Goal: Transaction & Acquisition: Purchase product/service

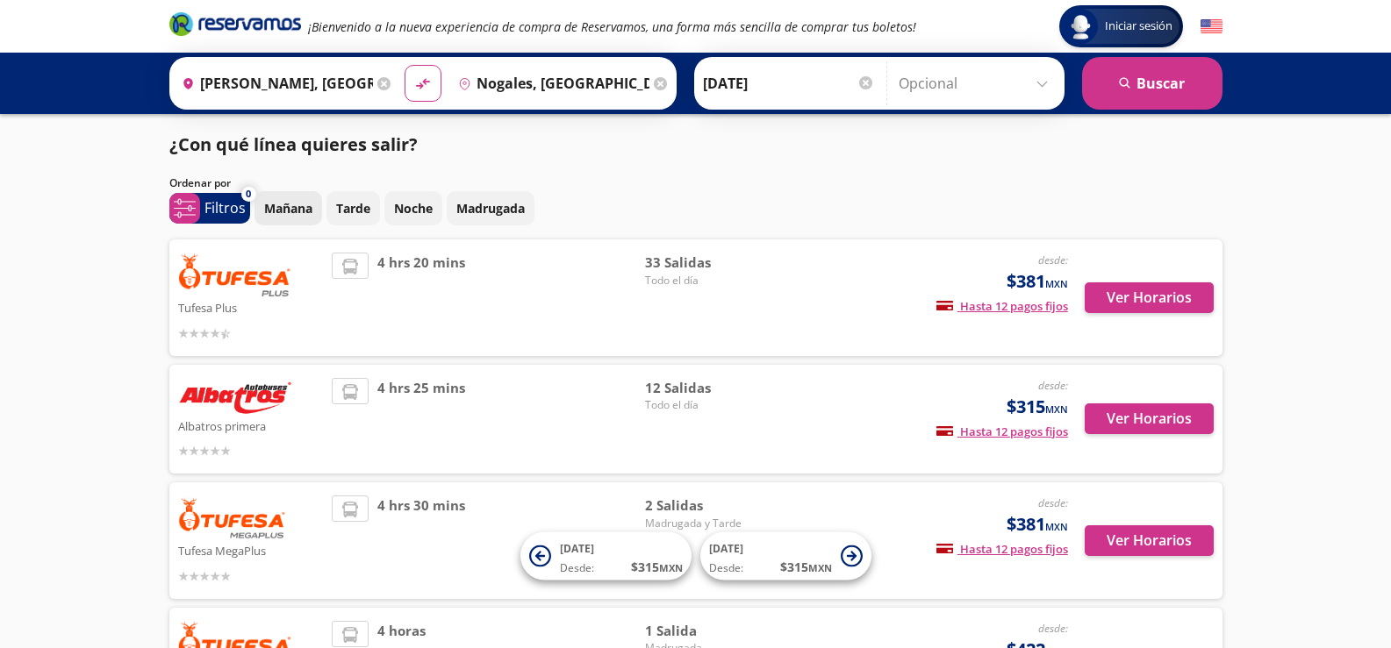
click at [304, 202] on p "Mañana" at bounding box center [288, 208] width 48 height 18
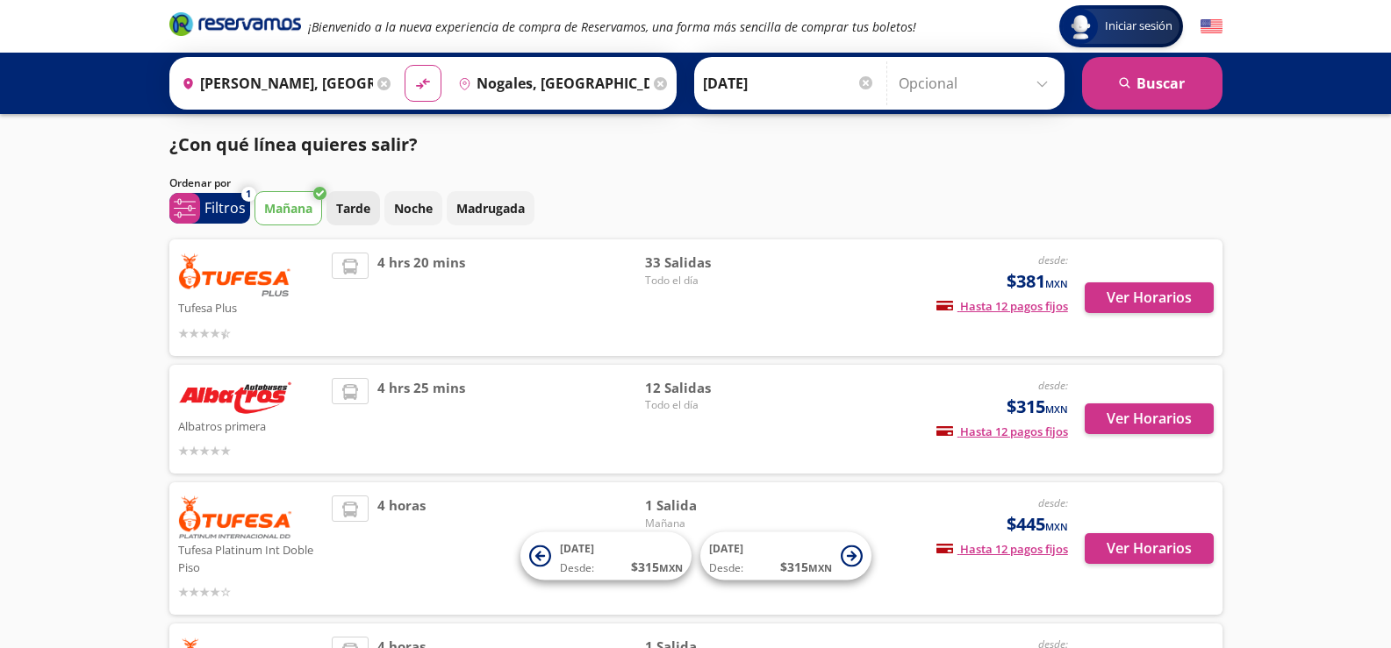
click at [357, 204] on p "Tarde" at bounding box center [353, 208] width 34 height 18
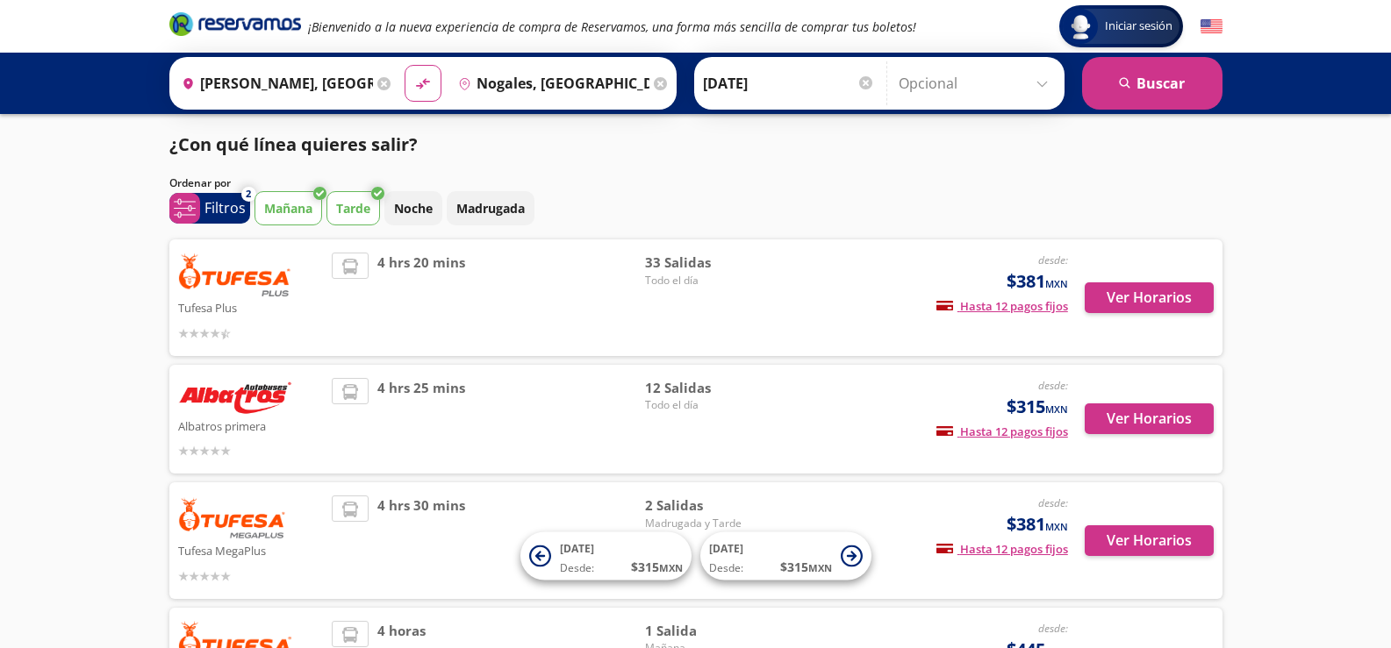
click at [288, 206] on p "Mañana" at bounding box center [288, 208] width 48 height 18
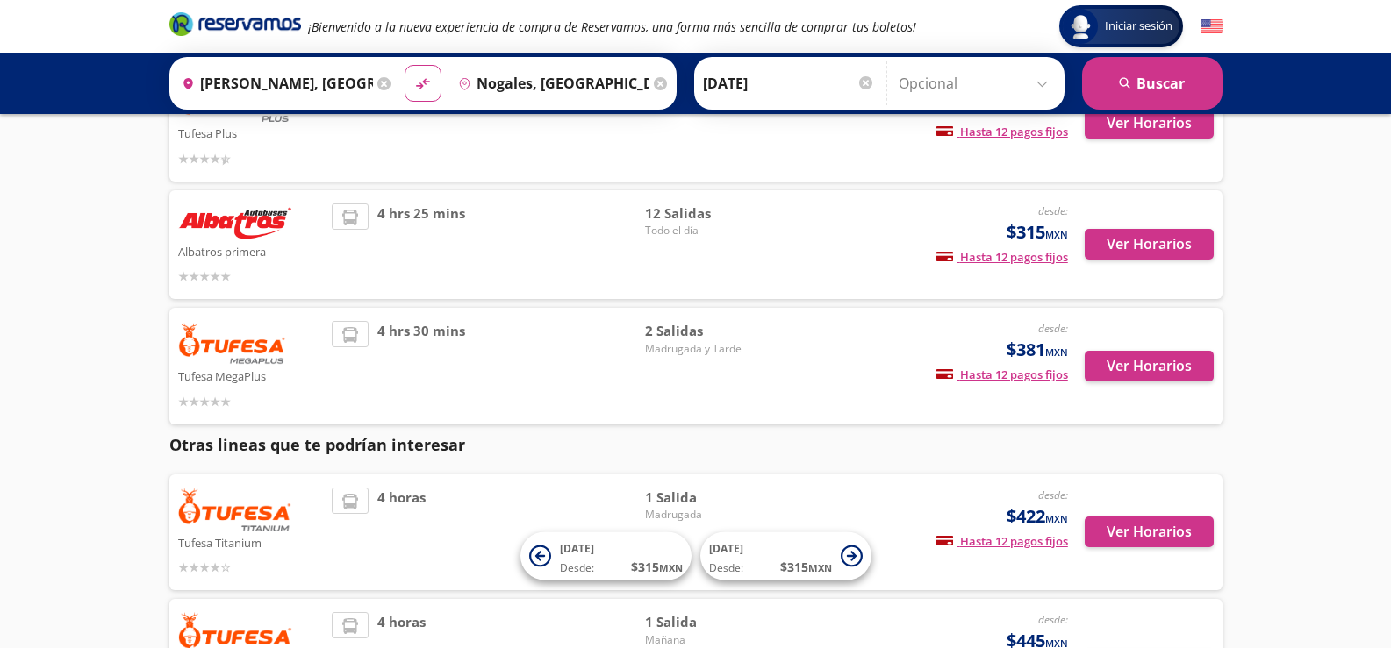
scroll to position [175, 0]
click at [216, 352] on img at bounding box center [232, 342] width 109 height 44
click at [217, 342] on img at bounding box center [232, 342] width 109 height 44
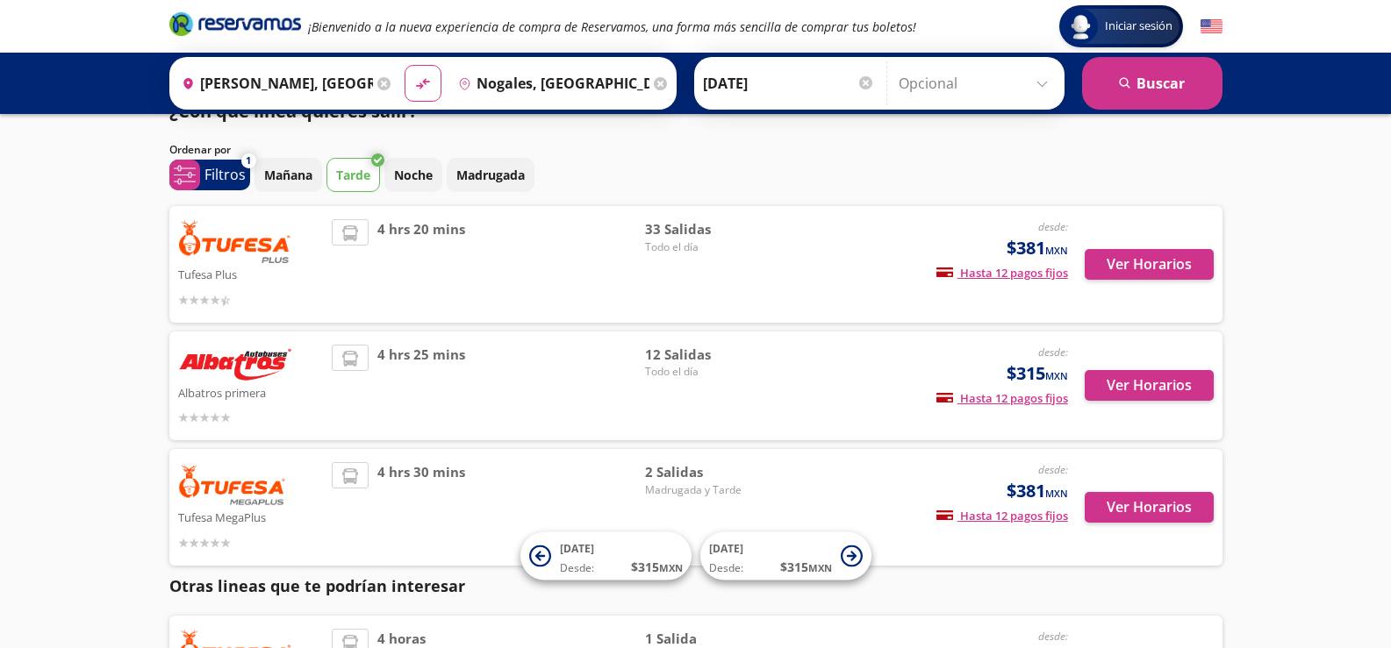
scroll to position [0, 0]
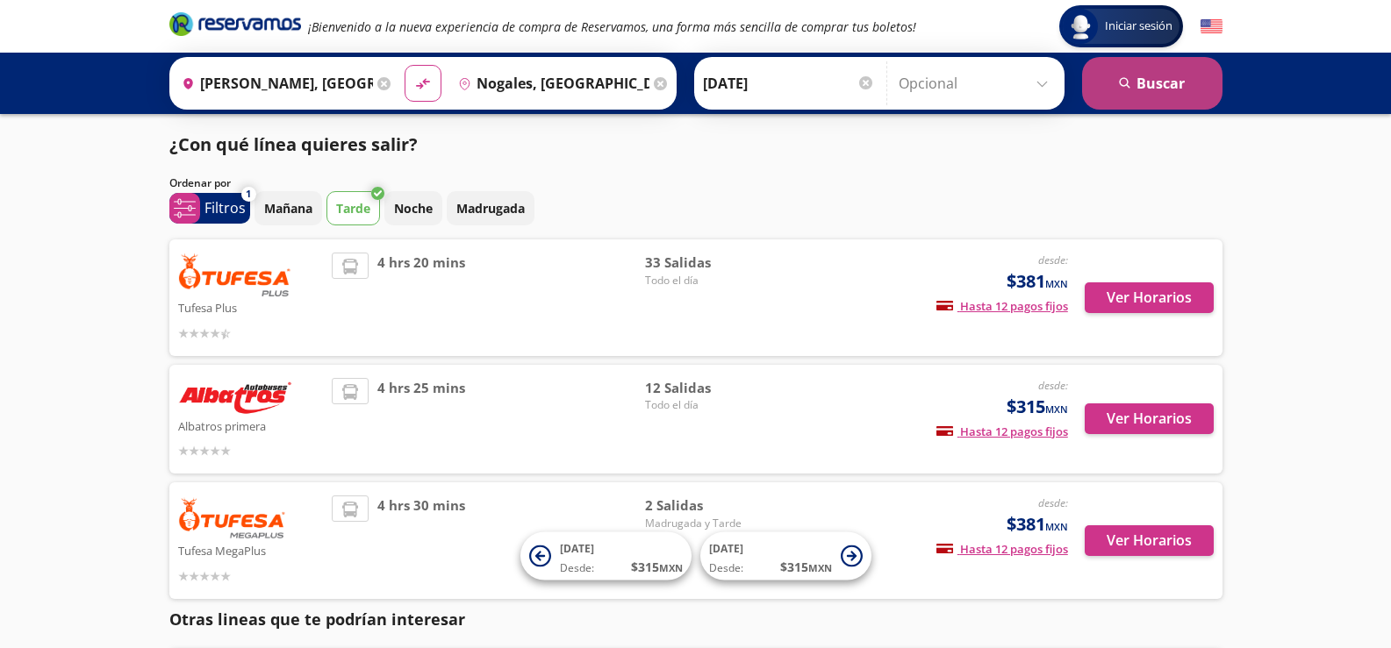
click at [1154, 85] on button "search [GEOGRAPHIC_DATA]" at bounding box center [1152, 83] width 140 height 53
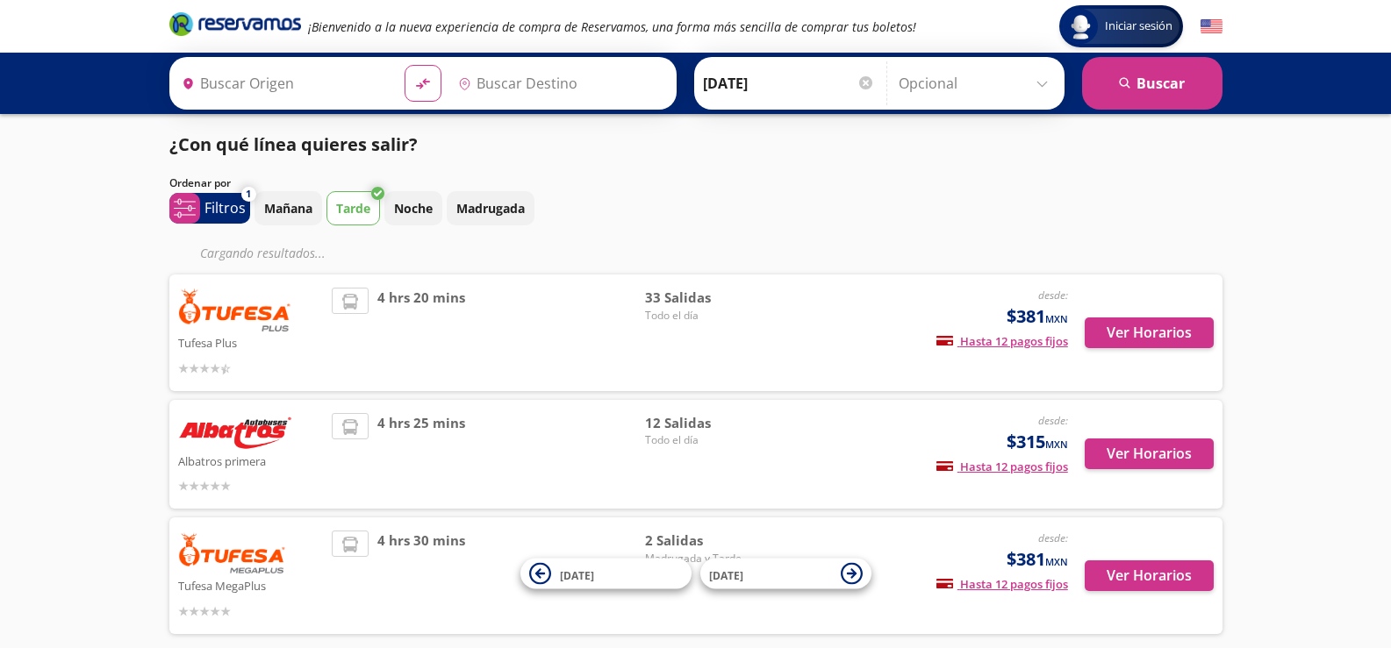
type input "[PERSON_NAME], [GEOGRAPHIC_DATA]"
type input "Nogales, [GEOGRAPHIC_DATA]"
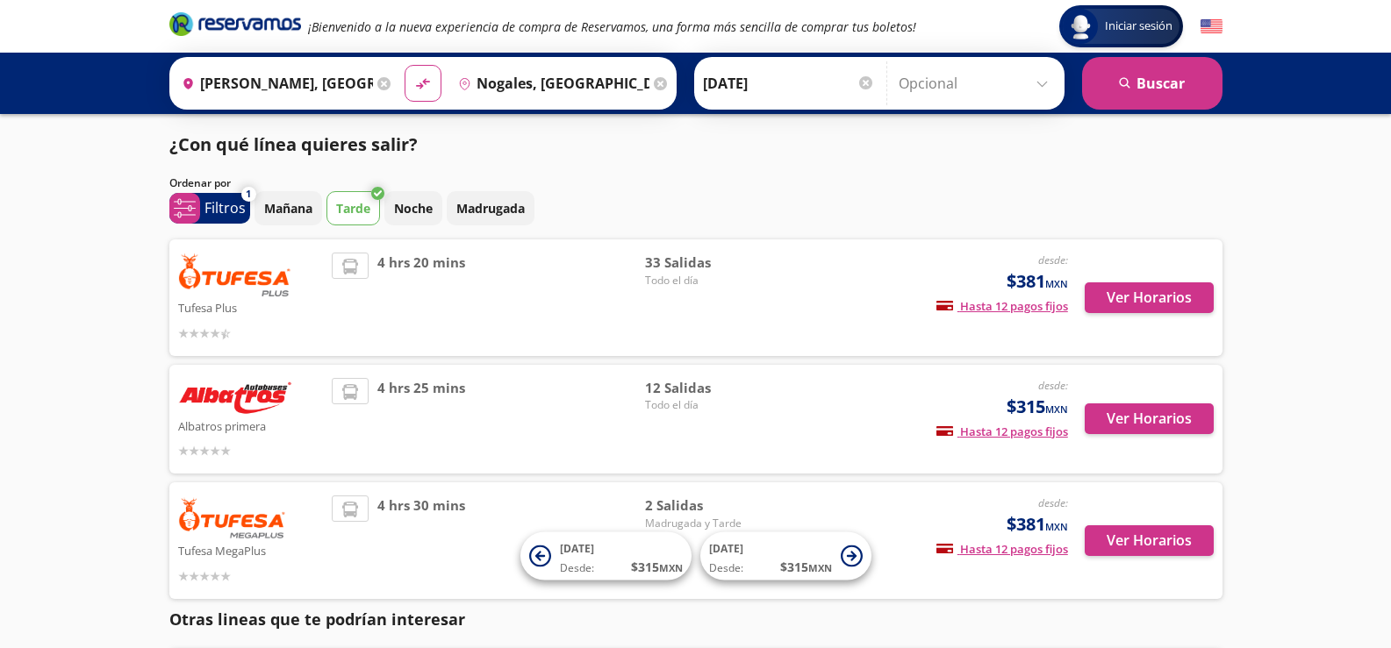
click at [681, 264] on span "33 Salidas" at bounding box center [706, 263] width 123 height 20
click at [1173, 300] on button "Ver Horarios" at bounding box center [1148, 298] width 129 height 31
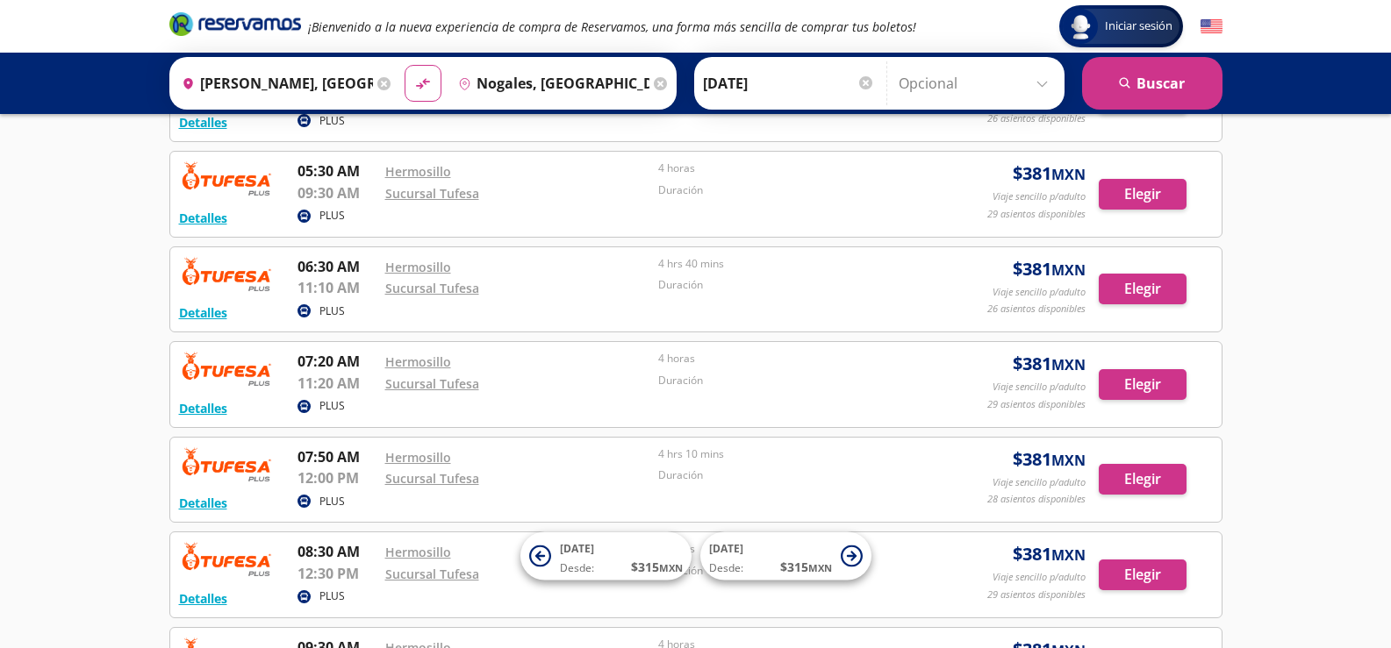
scroll to position [790, 0]
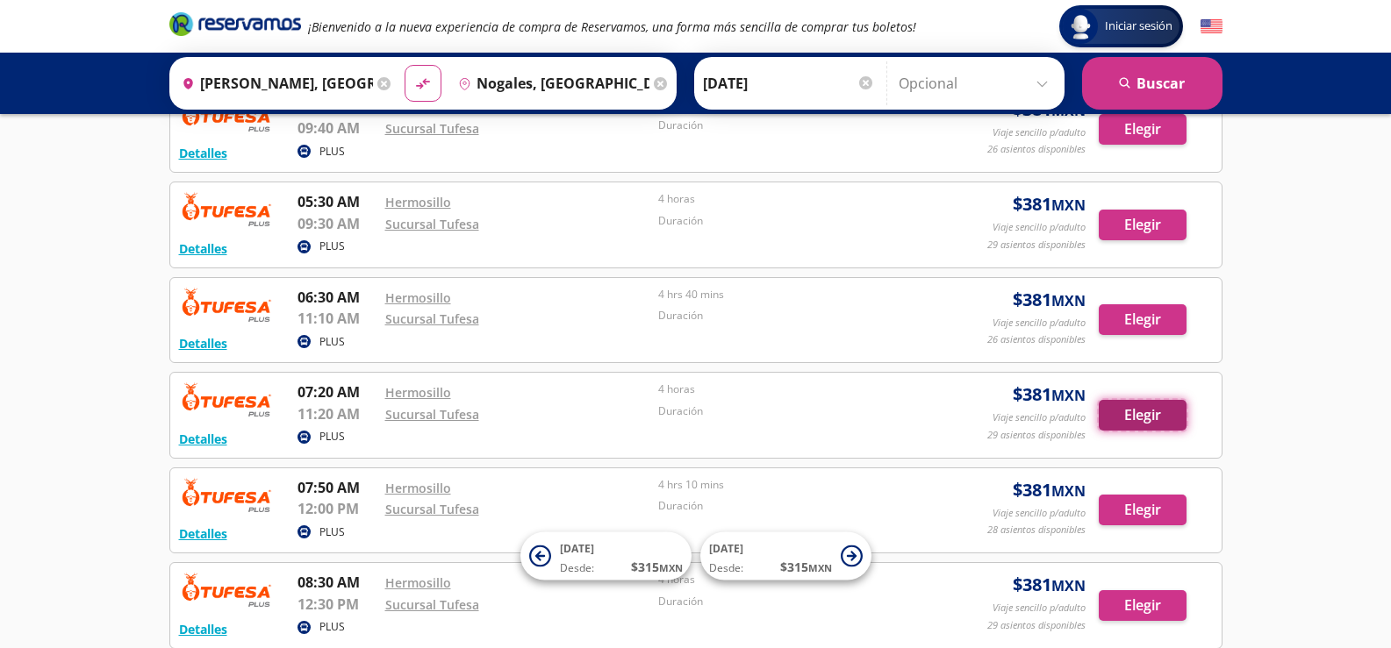
click at [1144, 411] on button "Elegir" at bounding box center [1143, 415] width 88 height 31
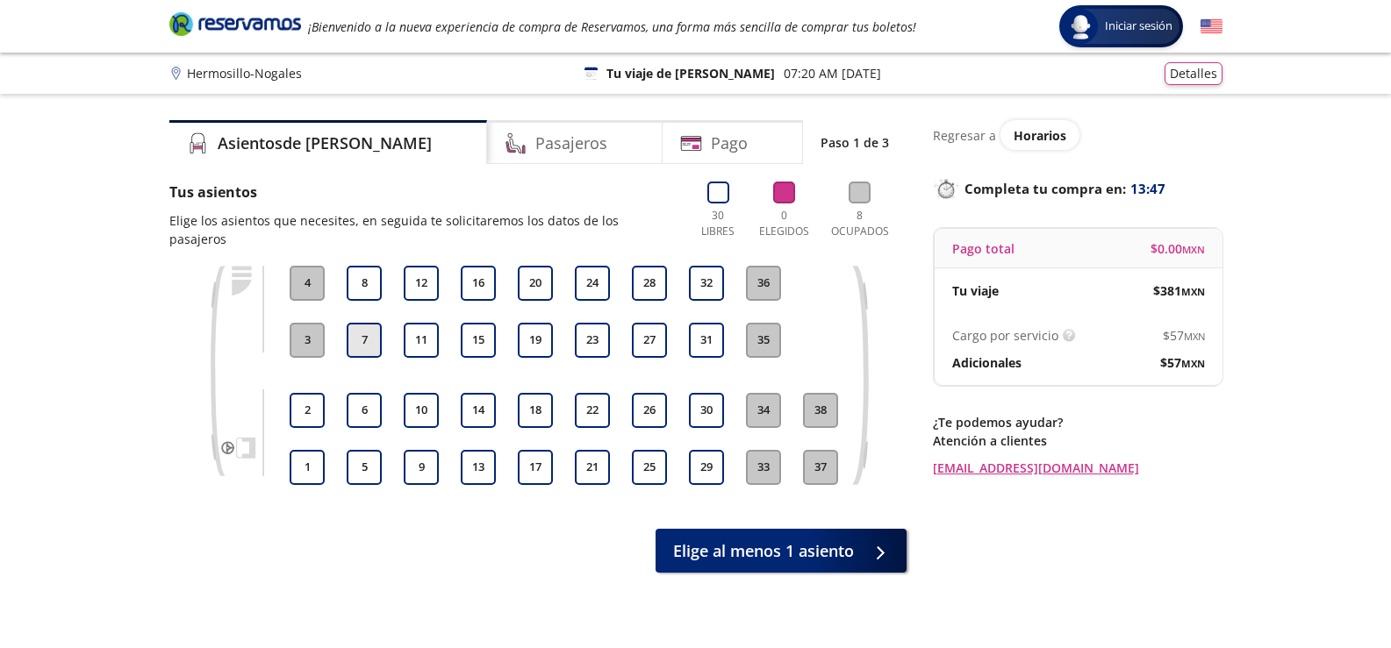
click at [364, 323] on button "7" at bounding box center [364, 340] width 35 height 35
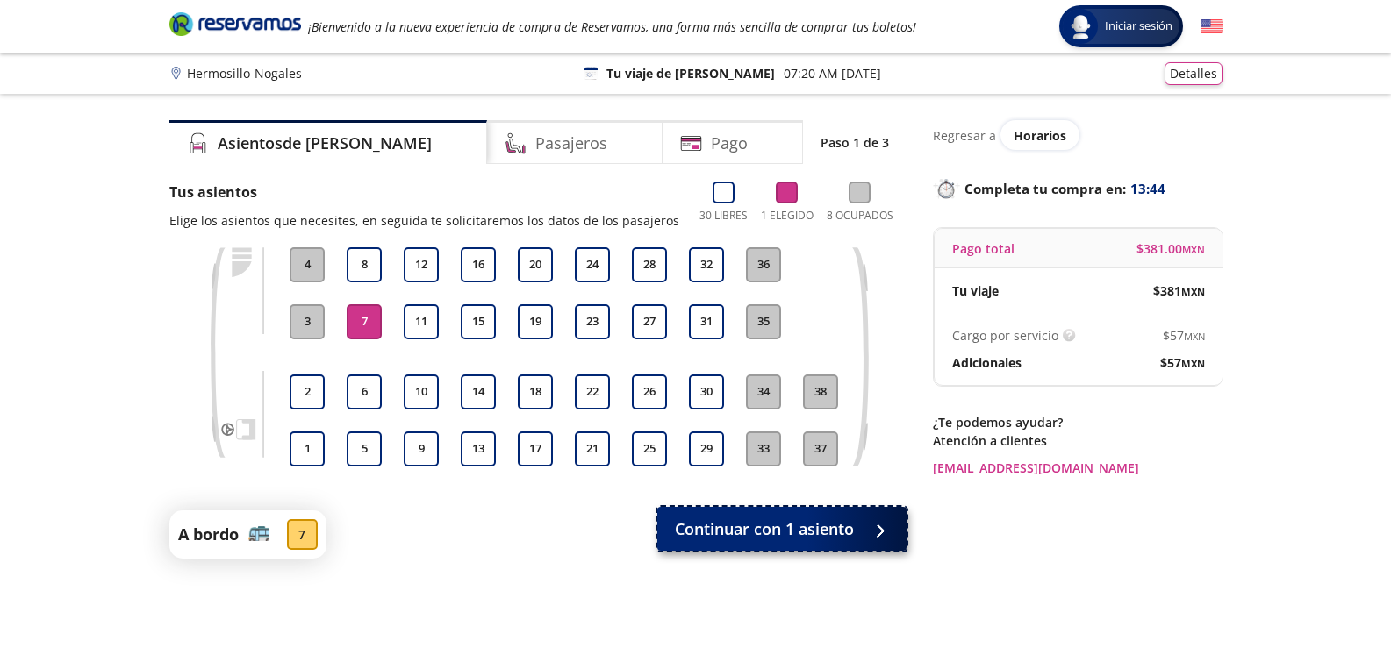
click at [806, 518] on span "Continuar con 1 asiento" at bounding box center [764, 530] width 179 height 24
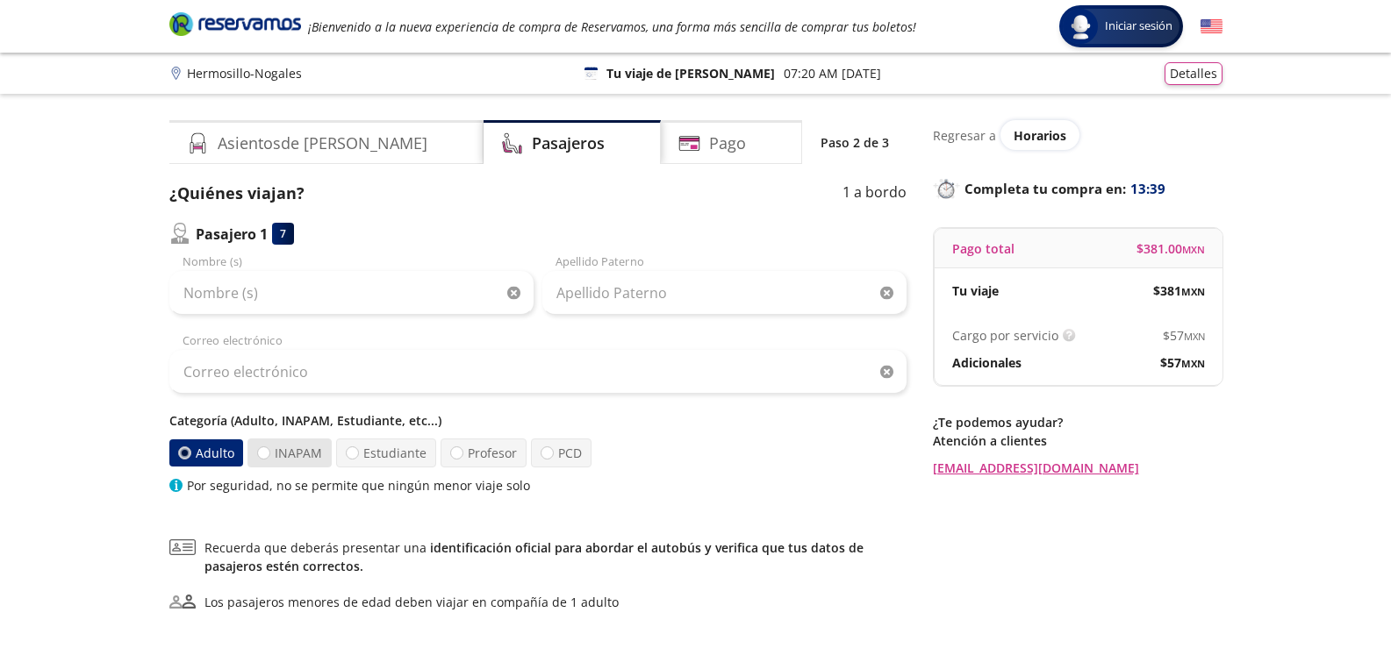
click at [254, 454] on label "INAPAM" at bounding box center [289, 453] width 84 height 29
click at [258, 454] on input "INAPAM" at bounding box center [263, 452] width 11 height 11
radio input "true"
radio input "false"
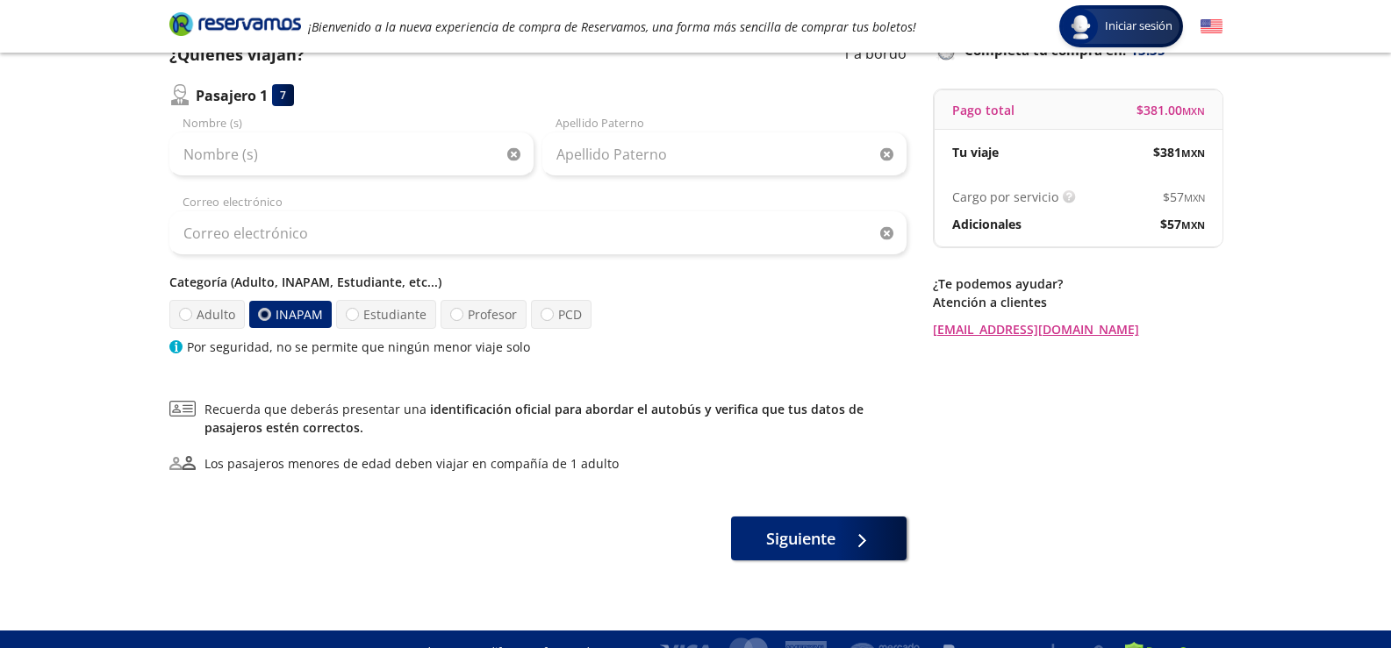
scroll to position [165, 0]
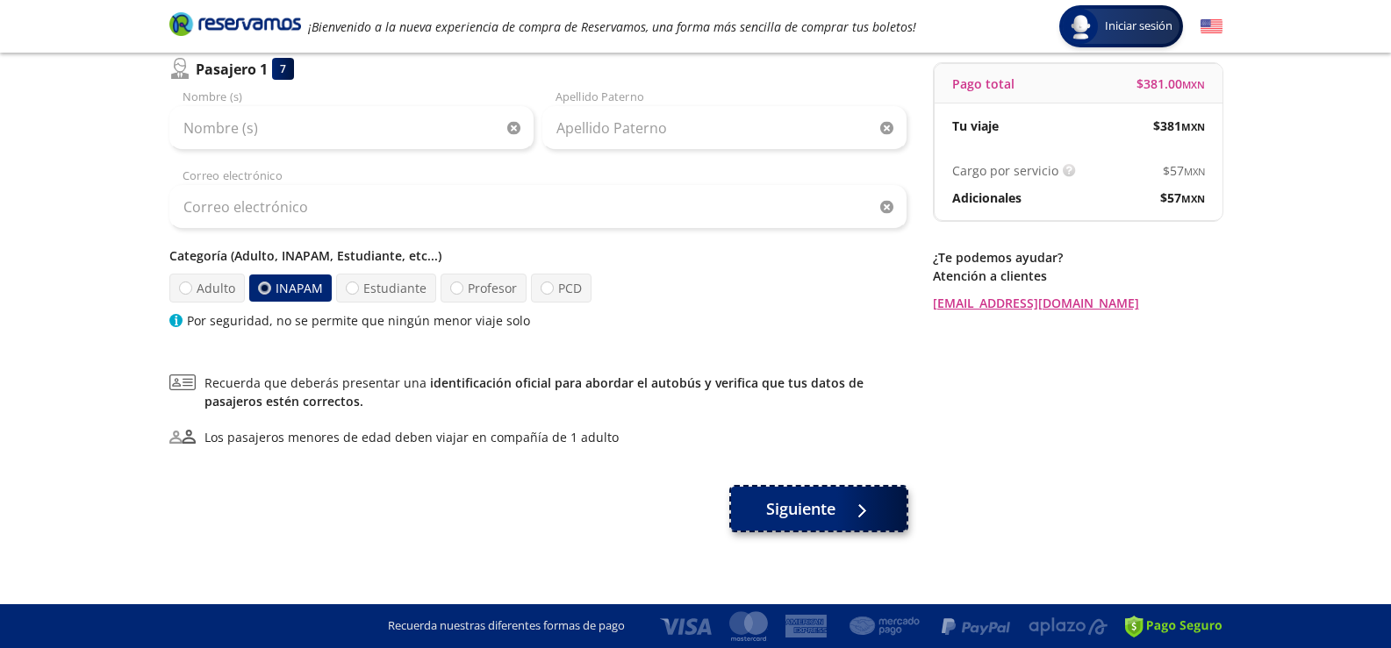
click at [802, 510] on span "Siguiente" at bounding box center [800, 509] width 69 height 24
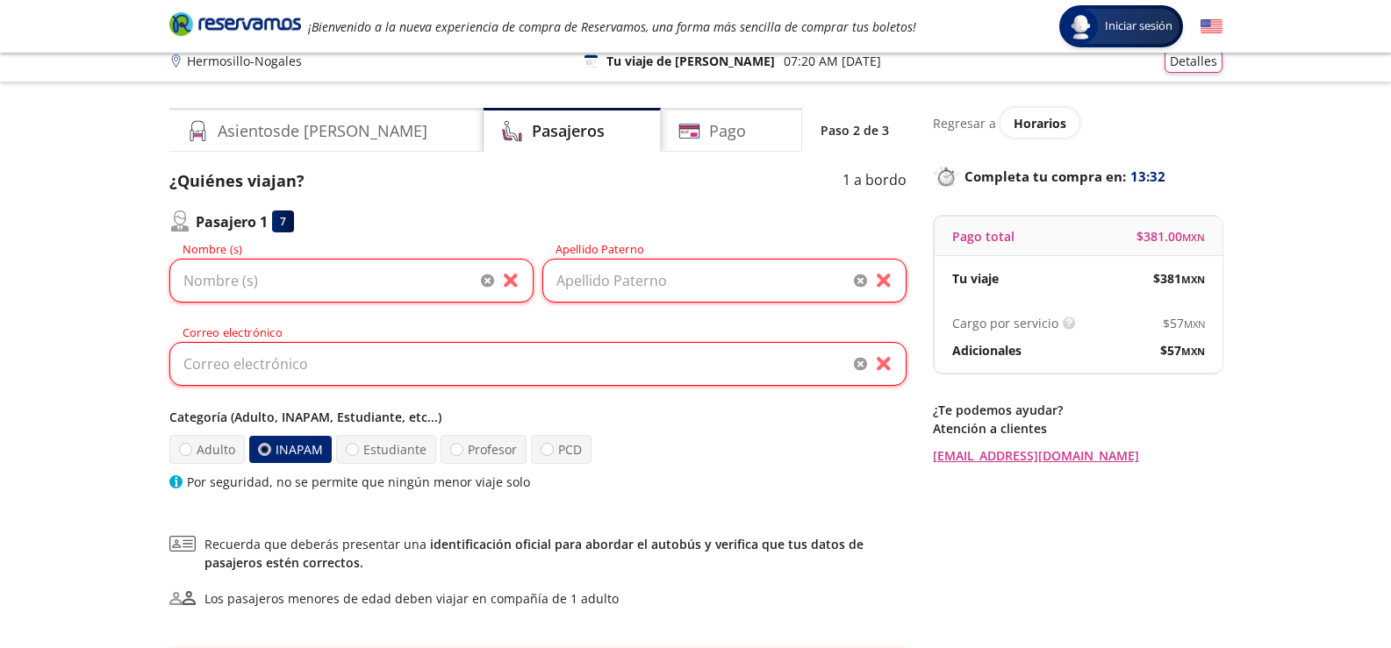
scroll to position [0, 0]
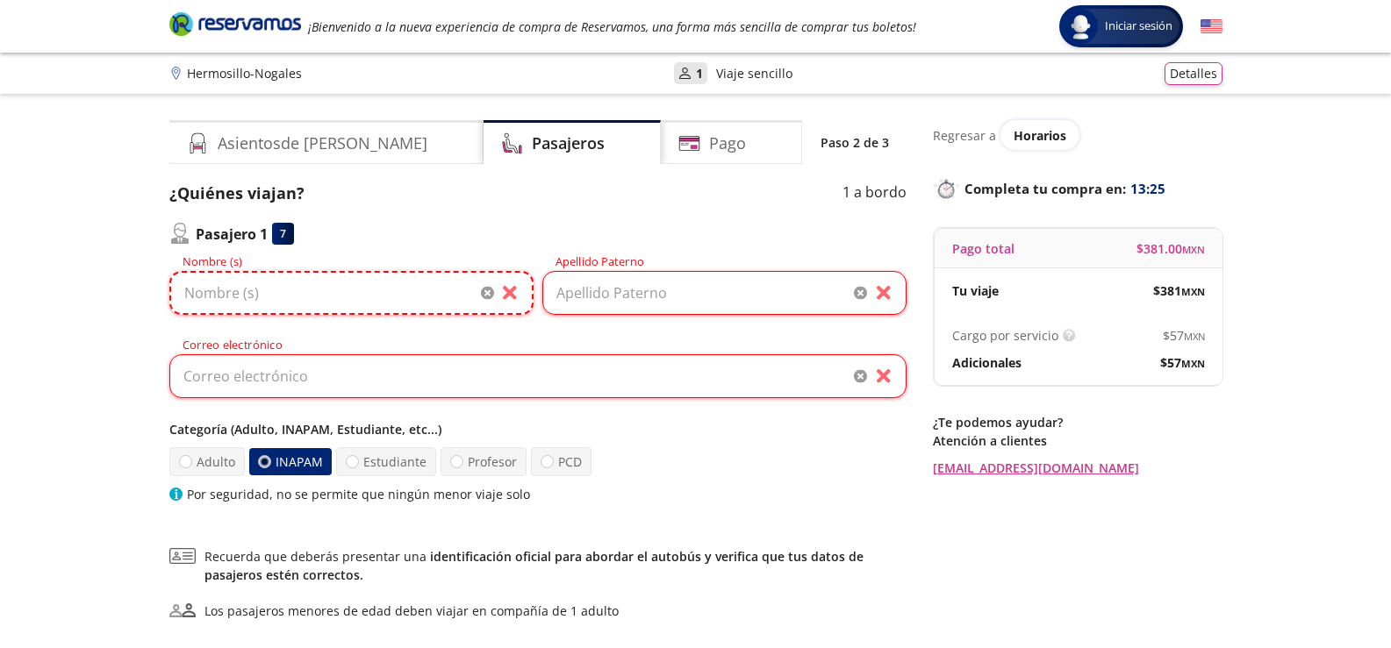
click at [369, 297] on input "Nombre (s)" at bounding box center [351, 293] width 364 height 44
type input "[PERSON_NAME] [PERSON_NAME]"
type input "[PERSON_NAME]"
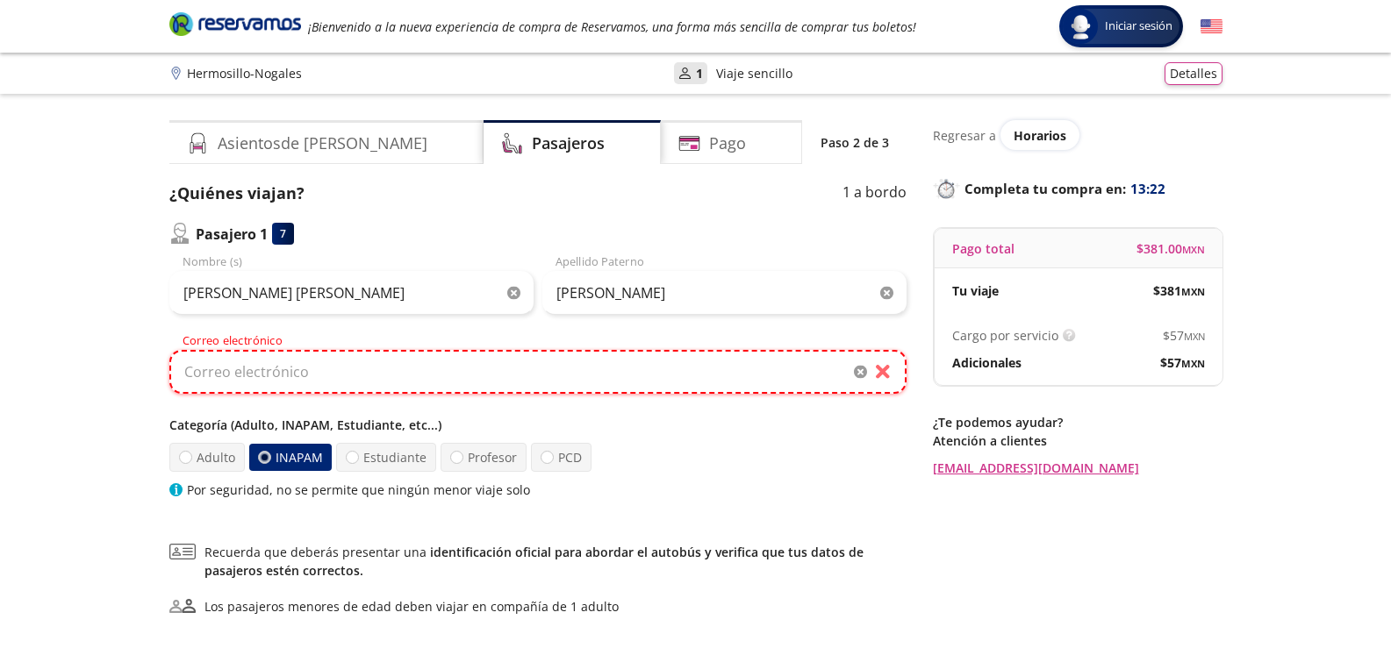
click at [321, 379] on input "Correo electrónico" at bounding box center [537, 372] width 737 height 44
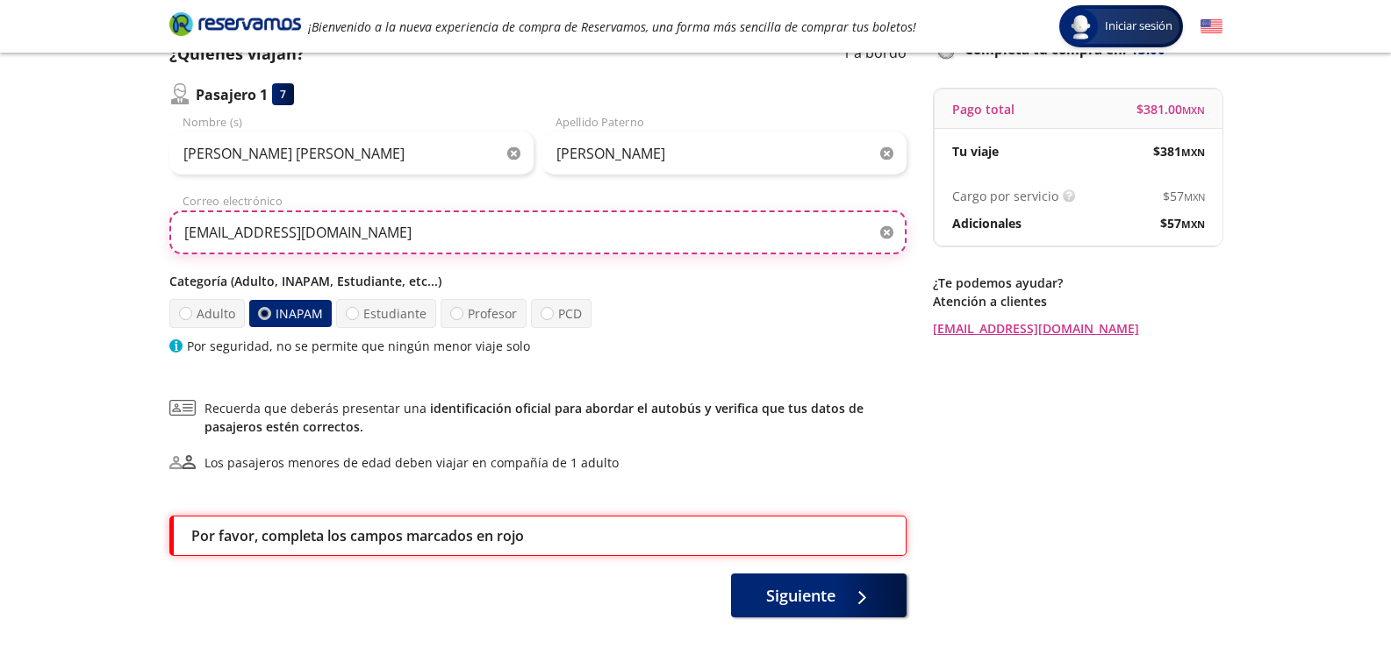
scroll to position [223, 0]
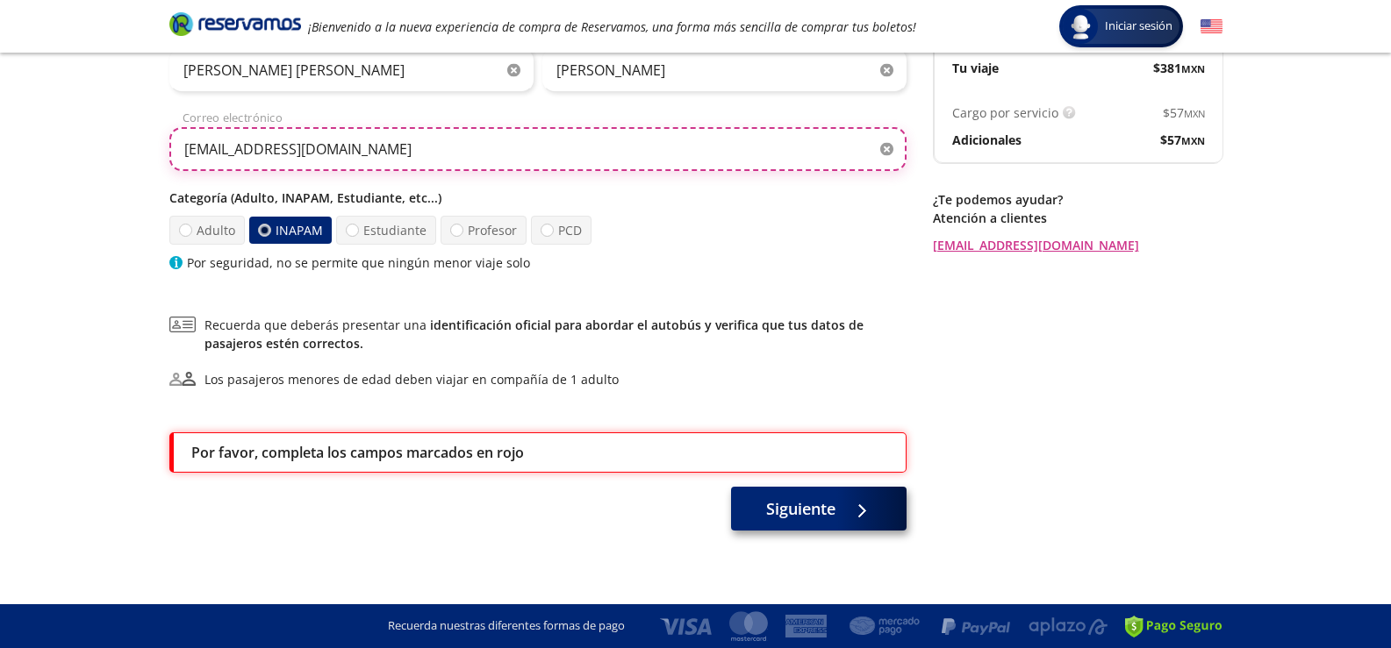
type input "[EMAIL_ADDRESS][DOMAIN_NAME]"
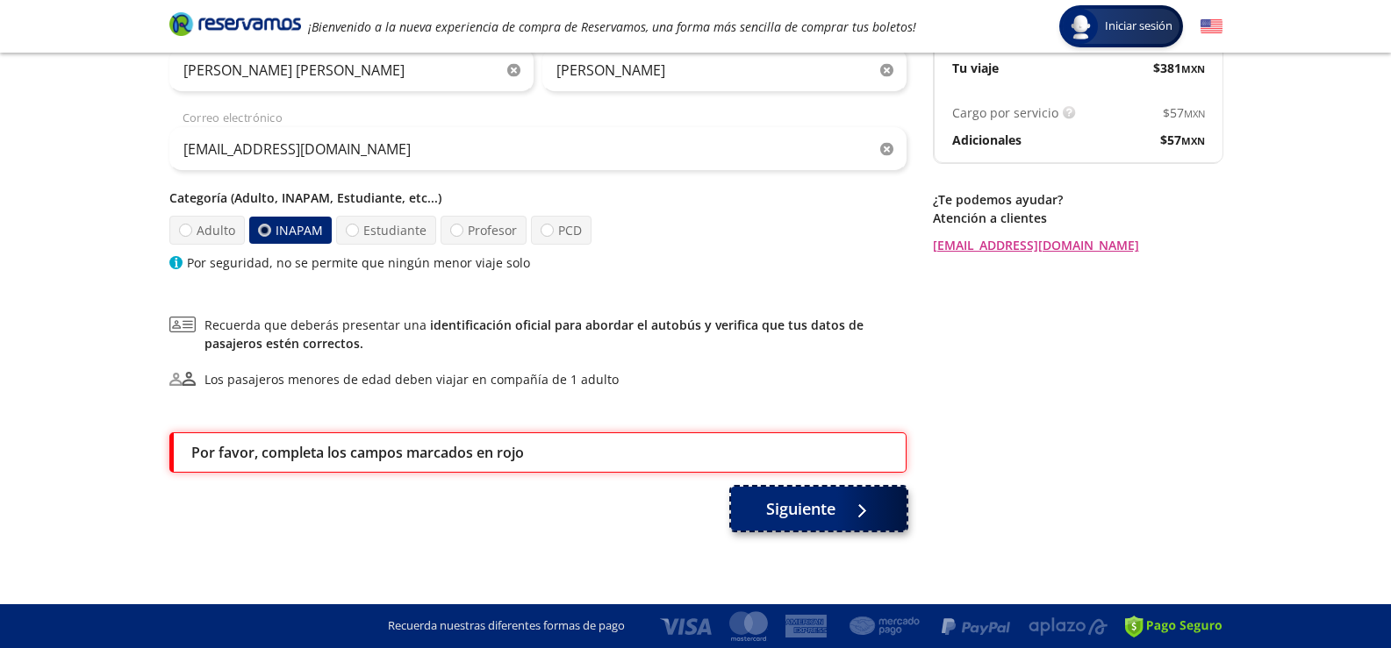
click at [791, 512] on span "Siguiente" at bounding box center [800, 509] width 69 height 24
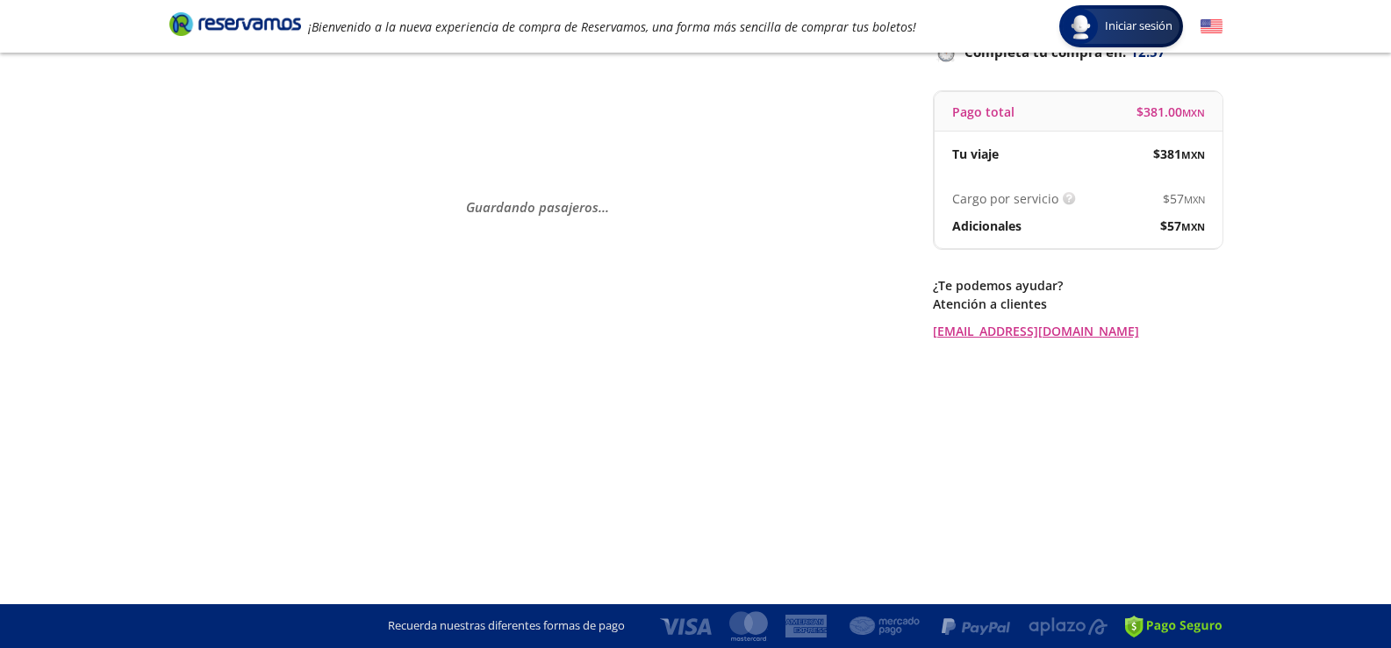
scroll to position [0, 0]
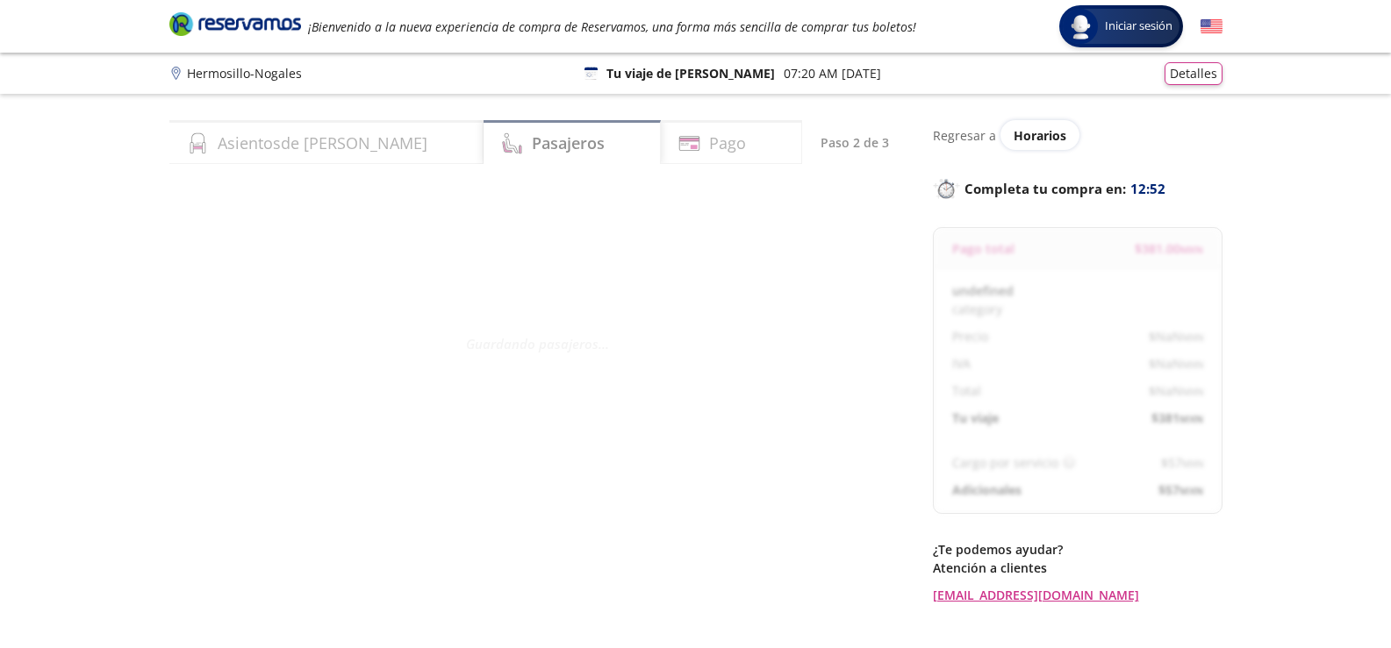
select select "MX"
